Goal: Find specific page/section

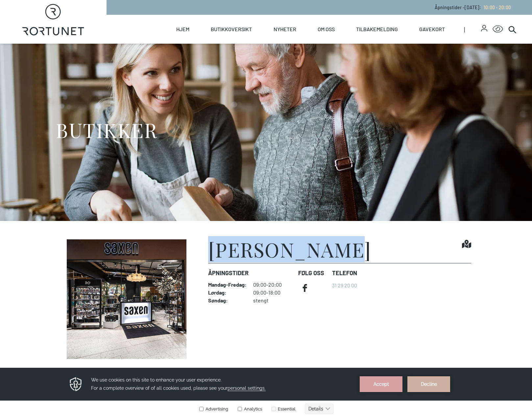
drag, startPoint x: 211, startPoint y: 255, endPoint x: 321, endPoint y: 257, distance: 110.7
click at [321, 257] on h1 "[PERSON_NAME]" at bounding box center [289, 250] width 163 height 20
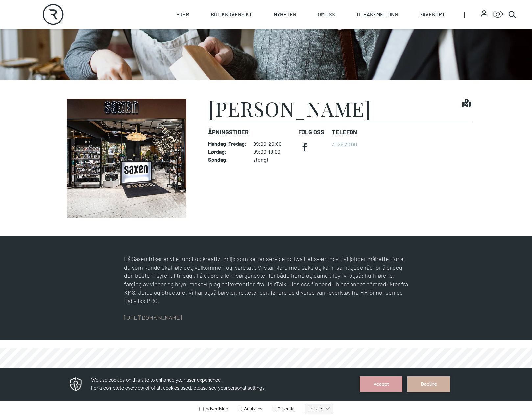
scroll to position [34, 0]
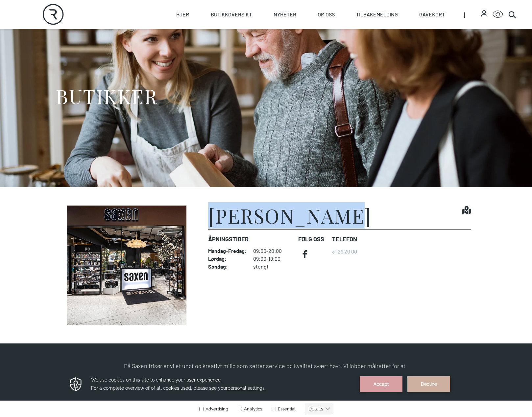
drag, startPoint x: 213, startPoint y: 215, endPoint x: 328, endPoint y: 219, distance: 115.1
click at [328, 219] on figure "Saxen Frisør Find it! Åpningstider Mandag - Fredag : 09:00-20:00 Lørdag : 09:00…" at bounding box center [266, 266] width 410 height 120
copy h1 "[PERSON_NAME]"
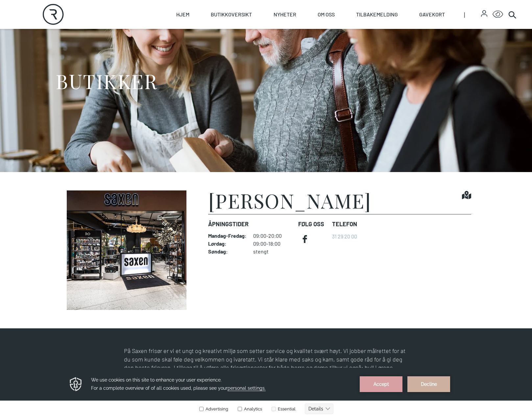
scroll to position [100, 0]
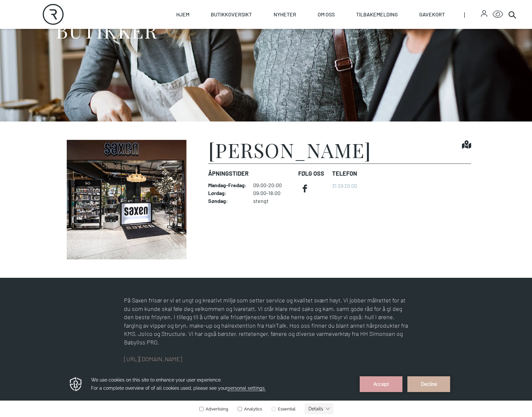
click at [246, 152] on h1 "[PERSON_NAME]" at bounding box center [289, 150] width 163 height 20
click at [166, 177] on img at bounding box center [126, 200] width 131 height 120
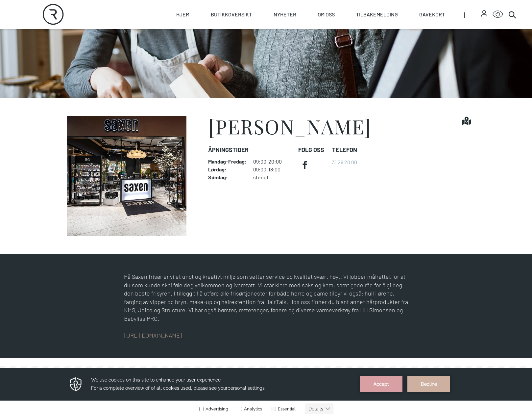
scroll to position [264, 0]
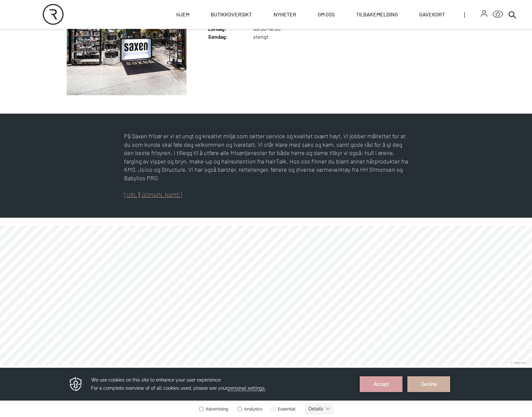
click at [146, 191] on link "[URL][DOMAIN_NAME]" at bounding box center [153, 194] width 58 height 7
